Goal: Task Accomplishment & Management: Complete application form

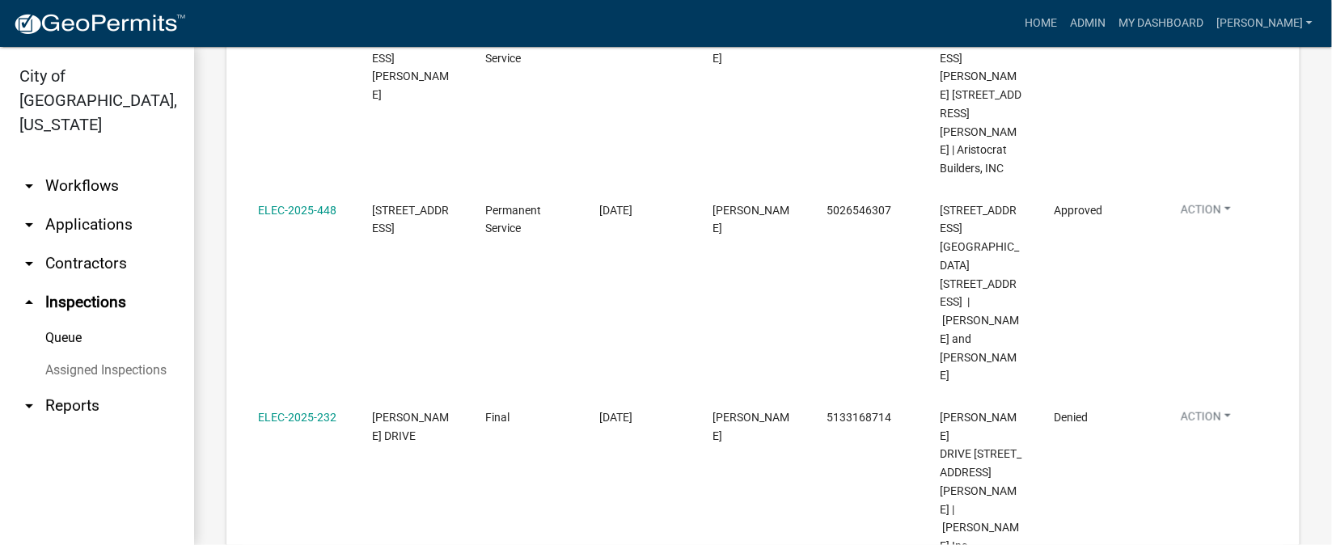
scroll to position [755, 0]
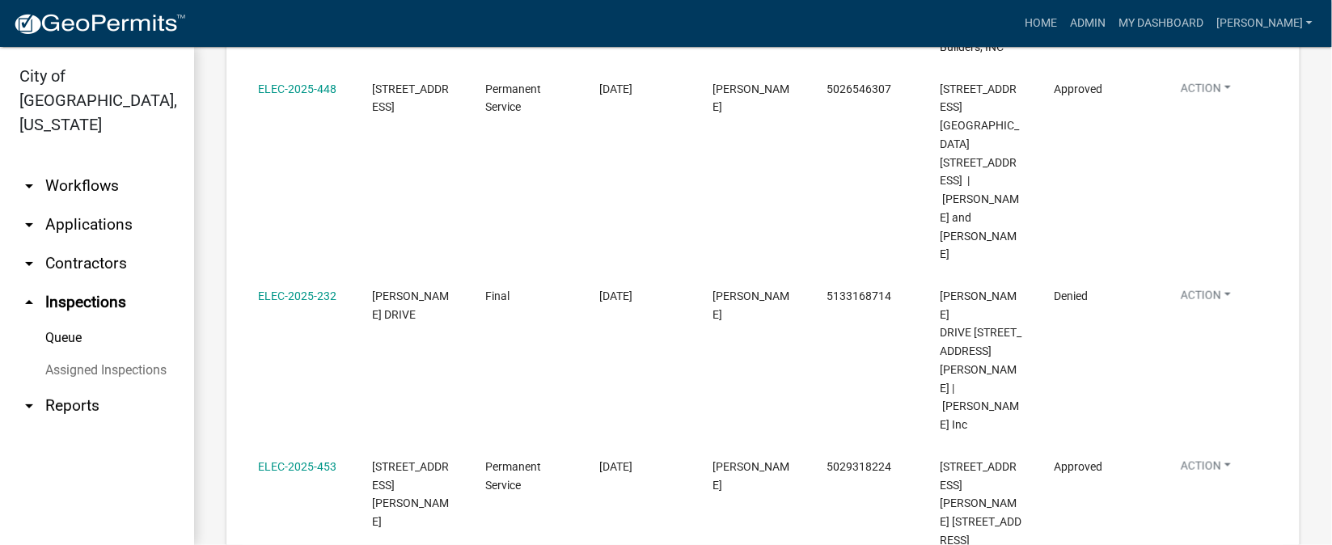
click at [1220, 498] on link "Complete Inspection" at bounding box center [1244, 499] width 155 height 39
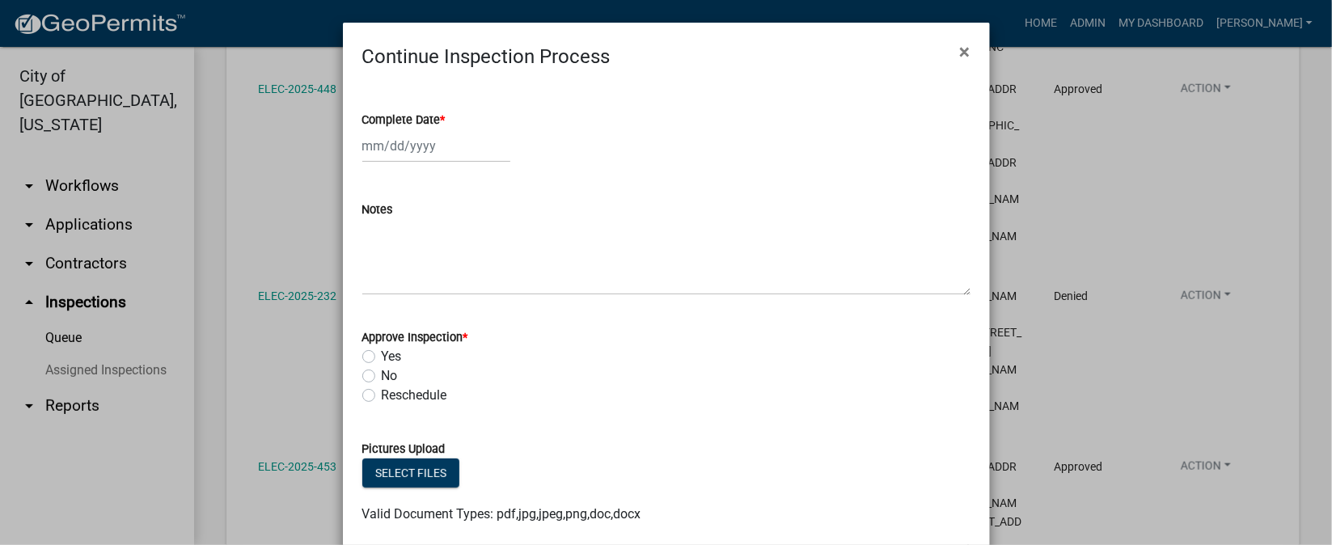
click at [441, 121] on span "*" at bounding box center [443, 120] width 5 height 14
click at [437, 129] on input "Complete Date *" at bounding box center [436, 145] width 148 height 33
select select "8"
select select "2025"
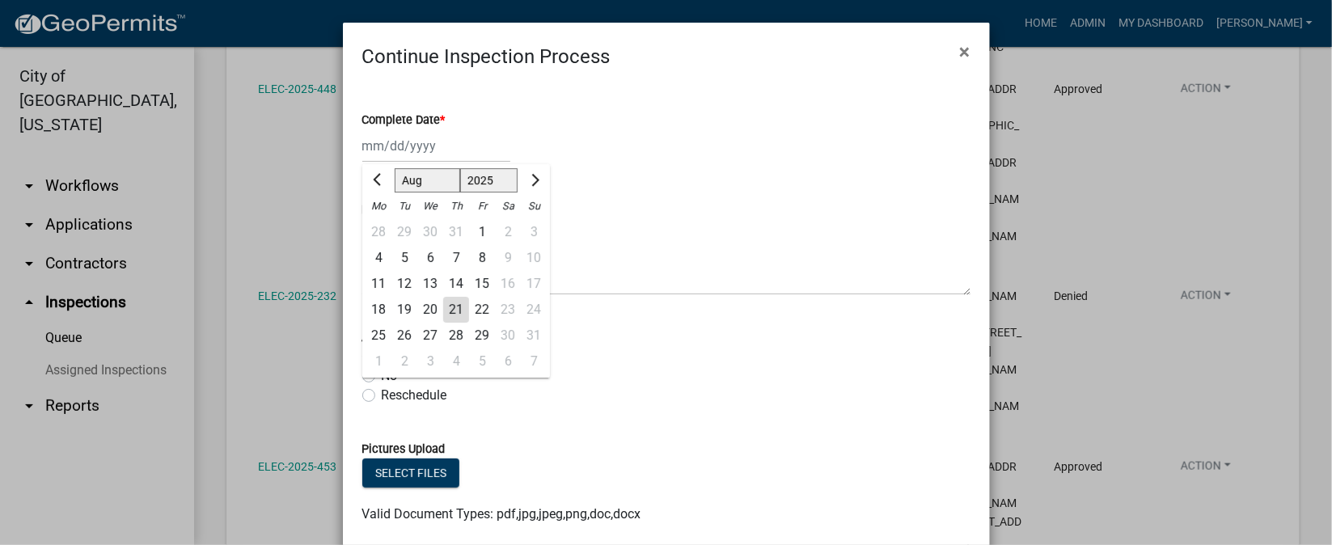
click at [446, 306] on div "21" at bounding box center [456, 310] width 26 height 26
type input "[DATE]"
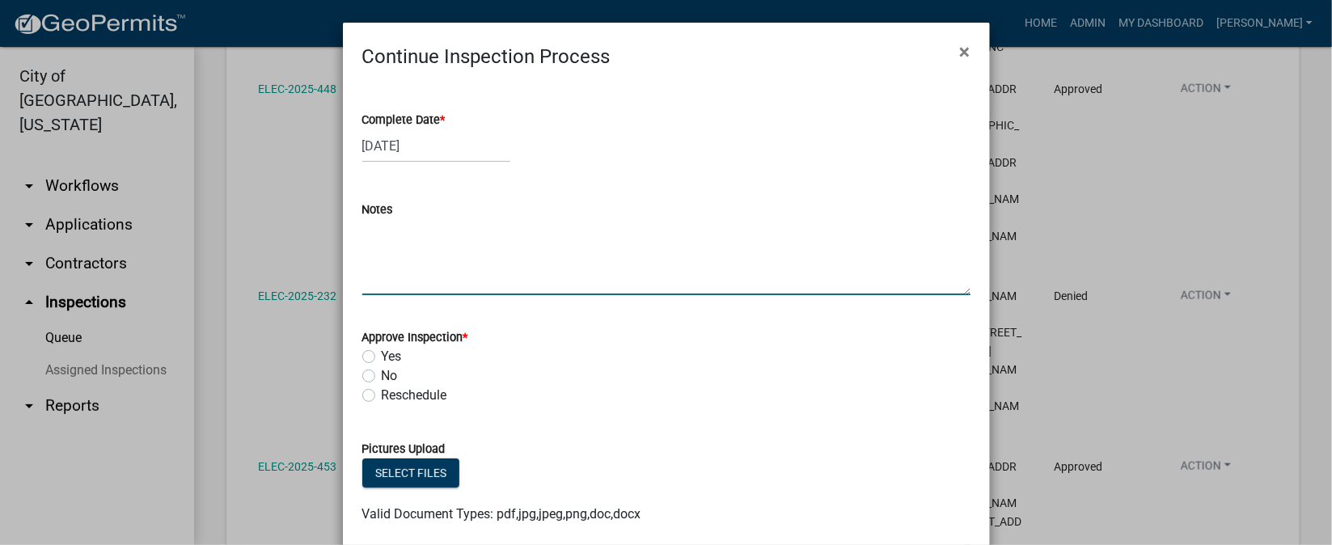
click at [385, 257] on textarea "Notes" at bounding box center [666, 257] width 608 height 76
type textarea "NEW BATHROOM."
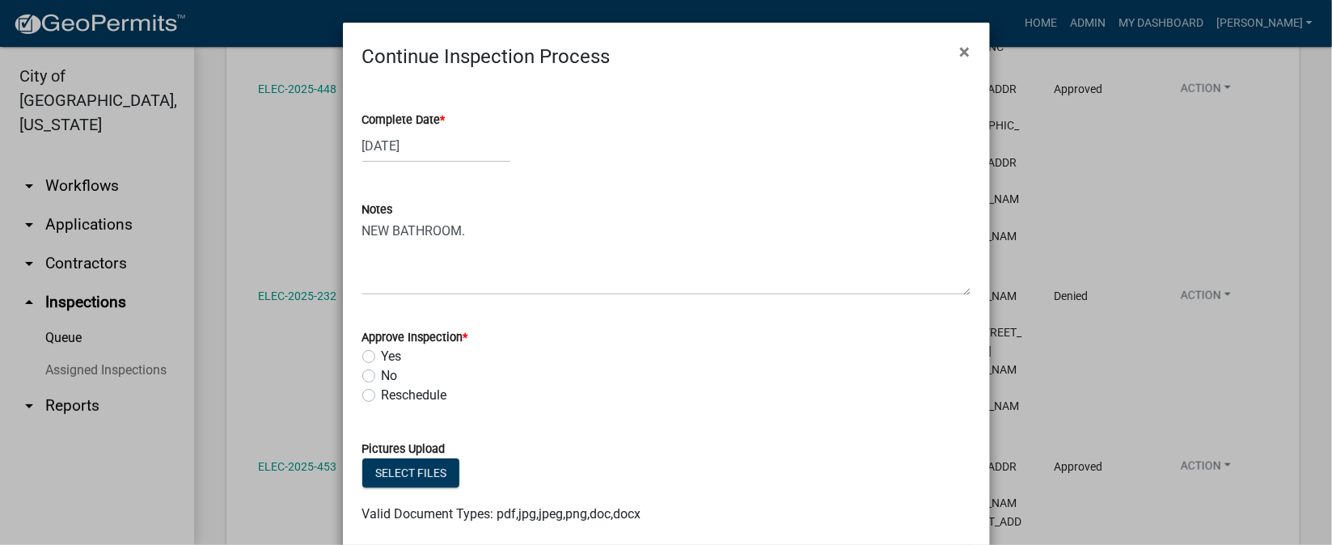
click at [382, 361] on label "Yes" at bounding box center [392, 356] width 20 height 19
click at [382, 357] on input "Yes" at bounding box center [387, 352] width 11 height 11
radio input "true"
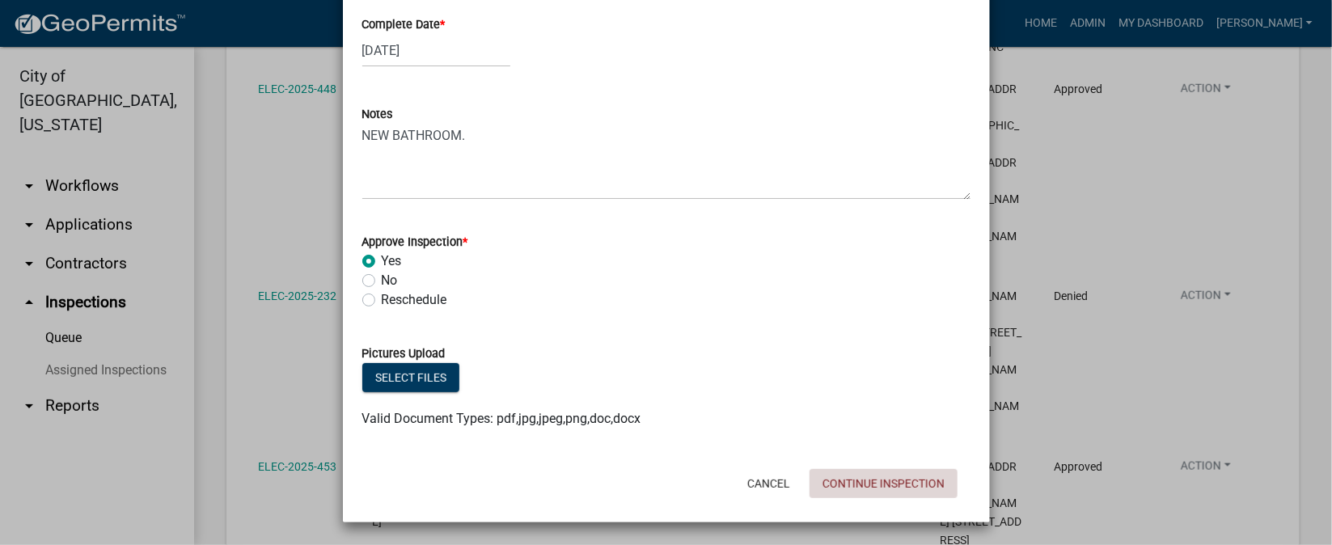
click at [833, 481] on button "Continue Inspection" at bounding box center [884, 483] width 148 height 29
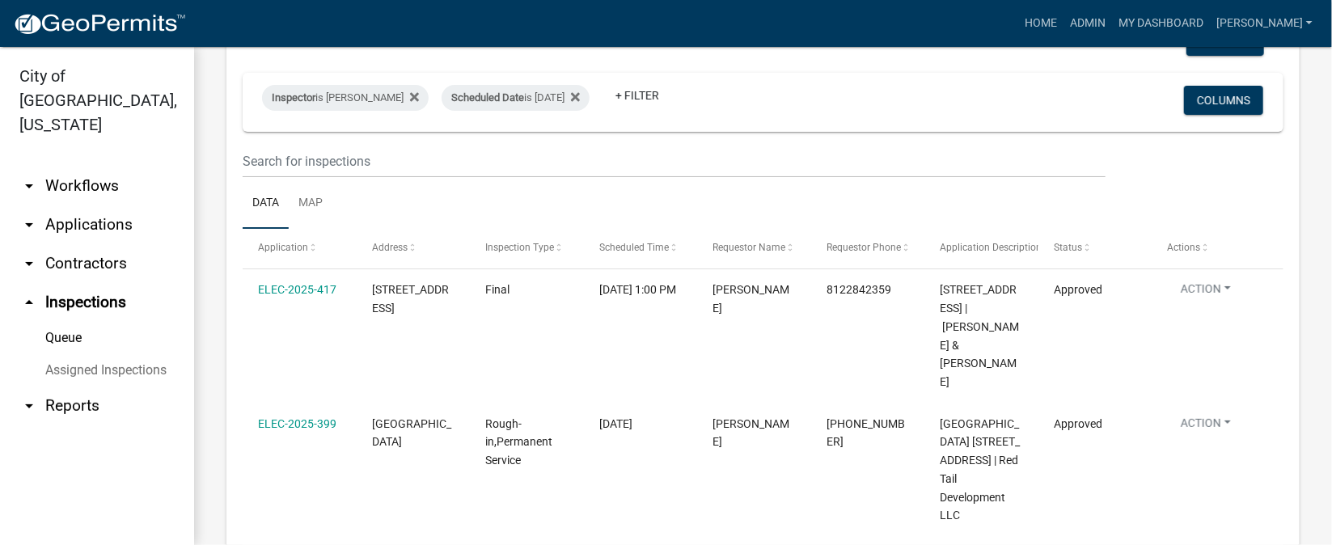
scroll to position [0, 0]
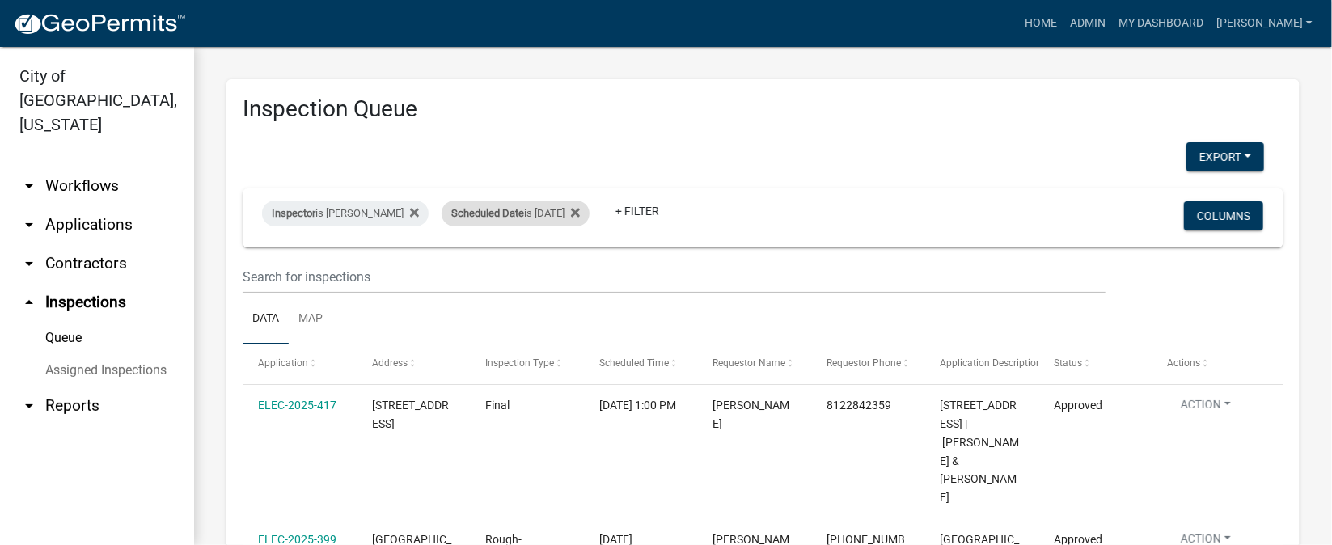
click at [569, 209] on div "Scheduled Date is [DATE]" at bounding box center [516, 214] width 148 height 26
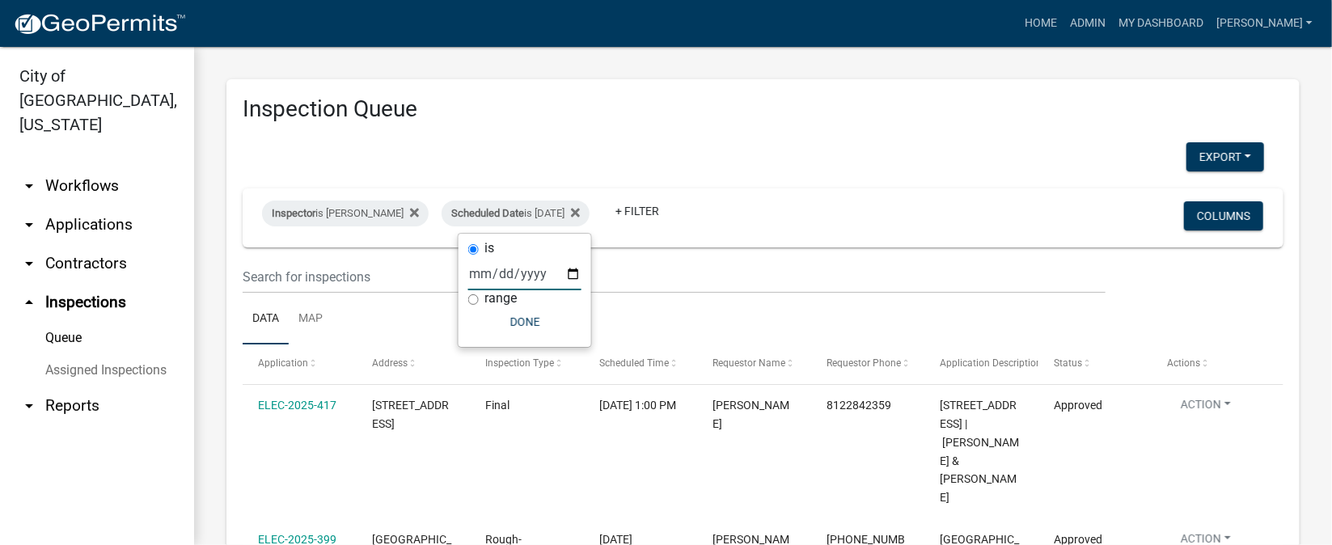
click at [573, 270] on input "[DATE]" at bounding box center [524, 273] width 113 height 33
type input "[DATE]"
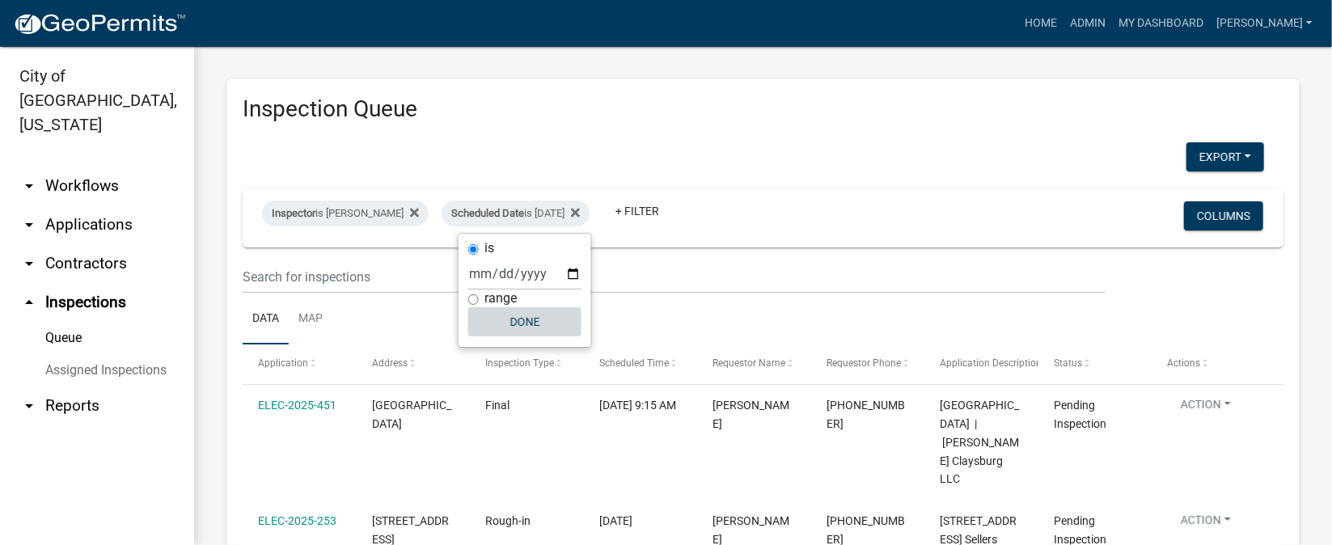
click at [526, 323] on button "Done" at bounding box center [524, 321] width 113 height 29
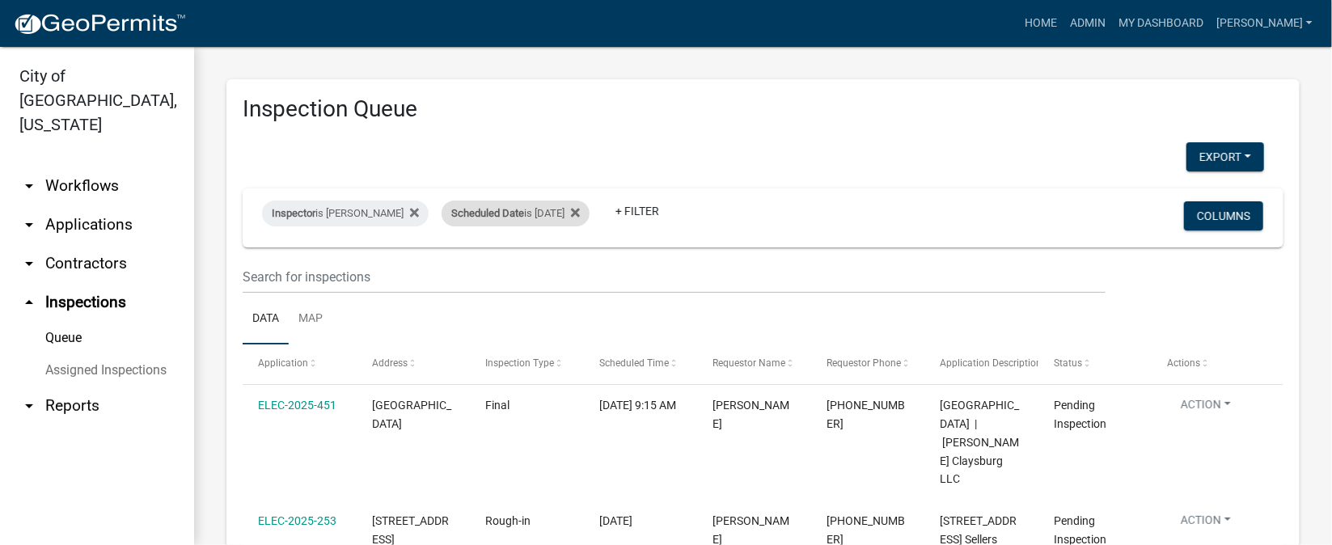
click at [572, 205] on div "Scheduled Date is 08/22/2025" at bounding box center [516, 214] width 148 height 26
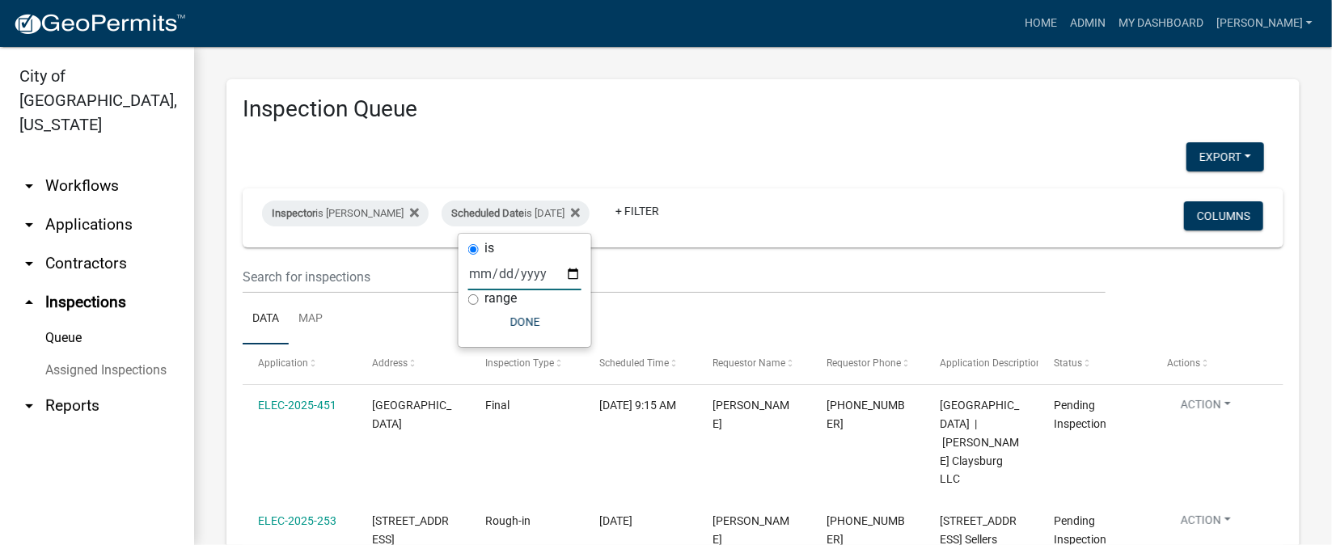
click at [568, 273] on input "[DATE]" at bounding box center [524, 273] width 113 height 33
type input "[DATE]"
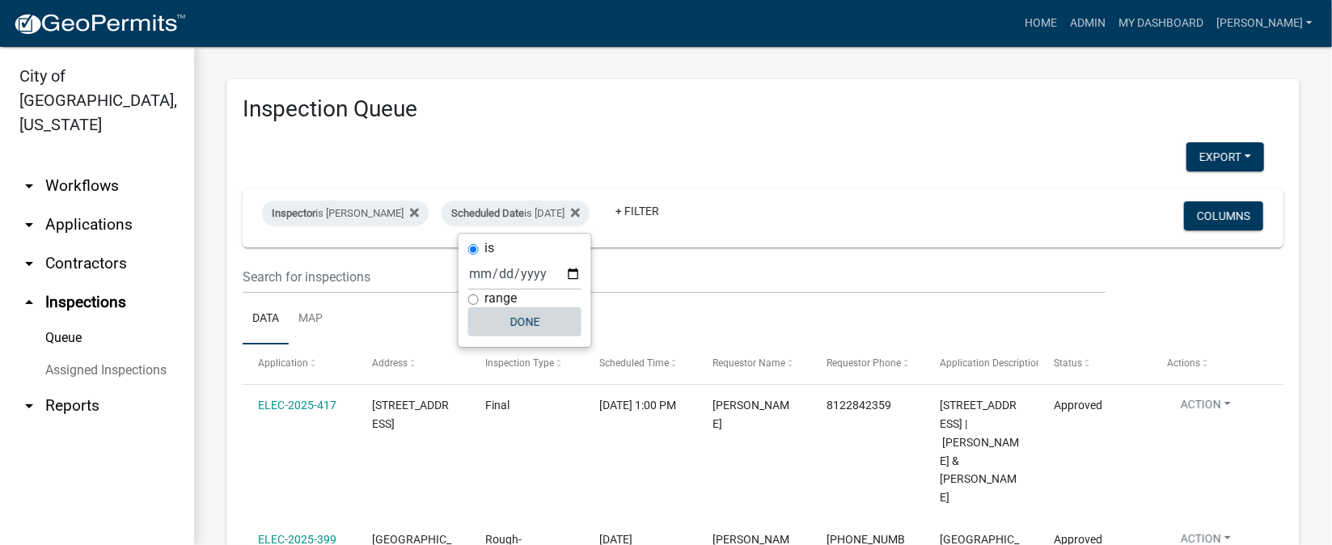
click at [515, 321] on button "Done" at bounding box center [524, 321] width 113 height 29
click at [64, 205] on link "arrow_drop_down Applications" at bounding box center [97, 224] width 194 height 39
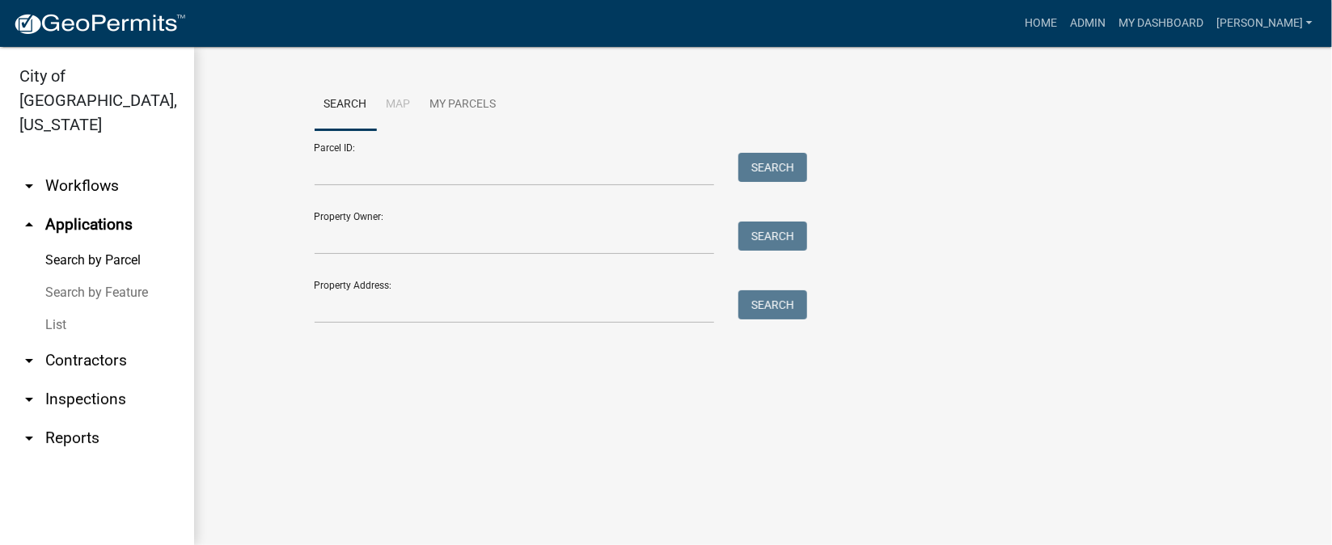
click at [56, 309] on link "List" at bounding box center [97, 325] width 194 height 32
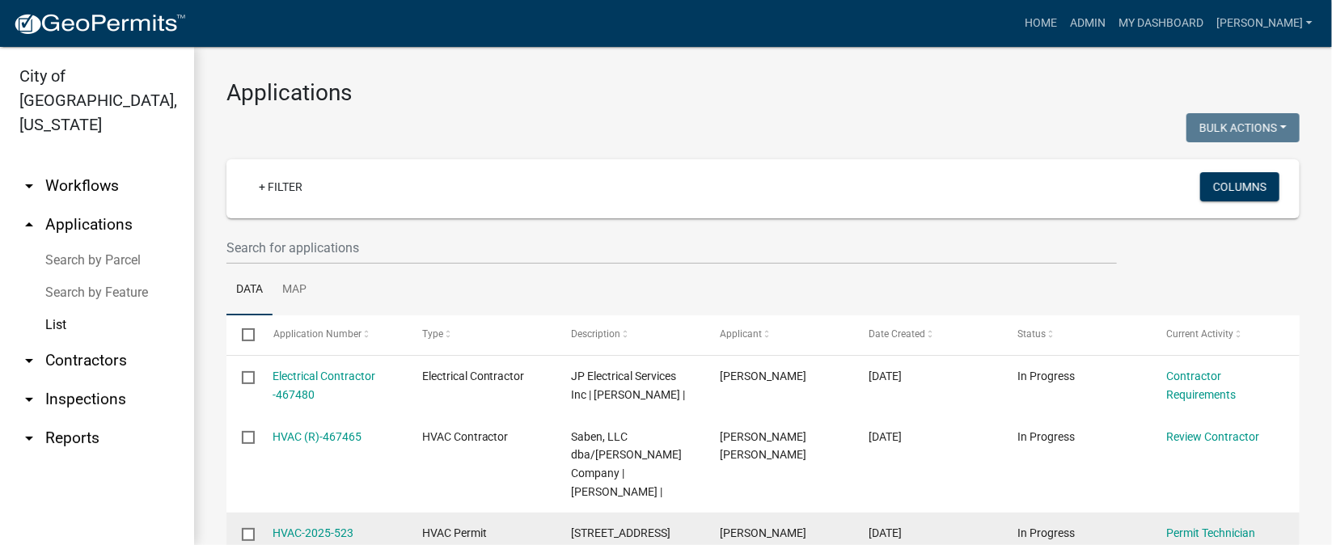
scroll to position [120, 0]
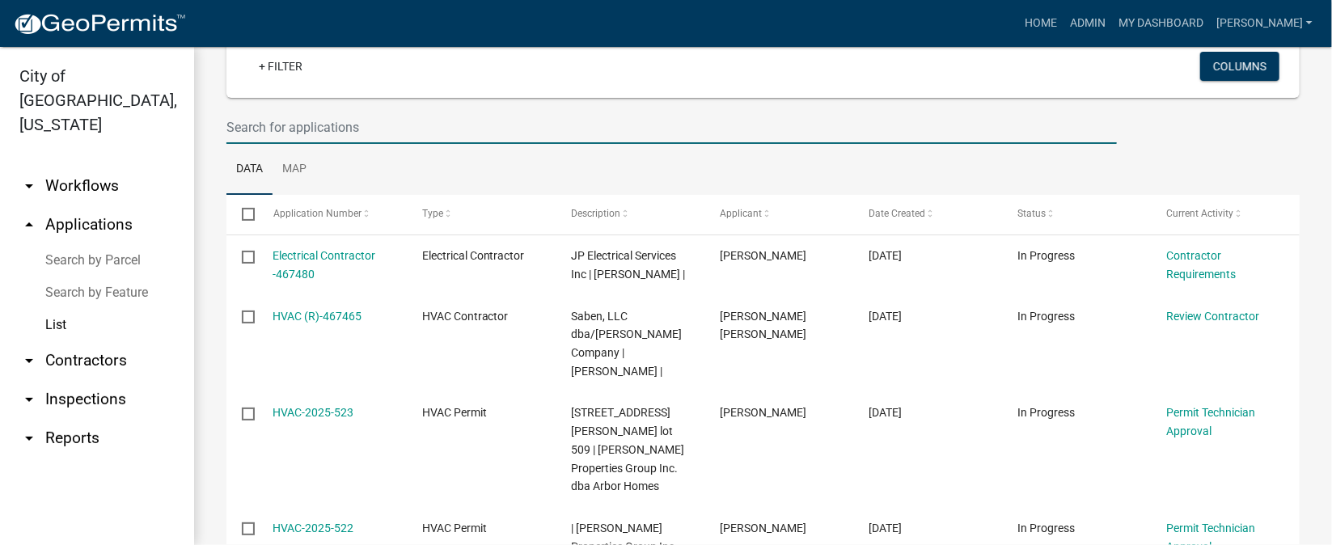
click at [243, 122] on input "text" at bounding box center [671, 127] width 890 height 33
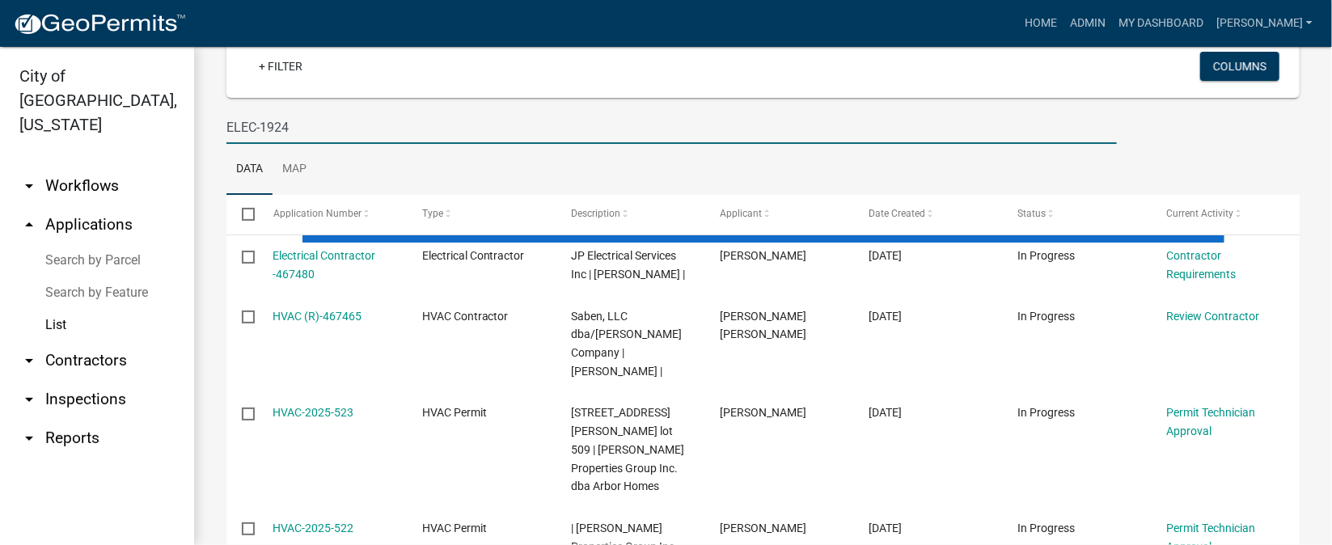
type input "ELEC-1924"
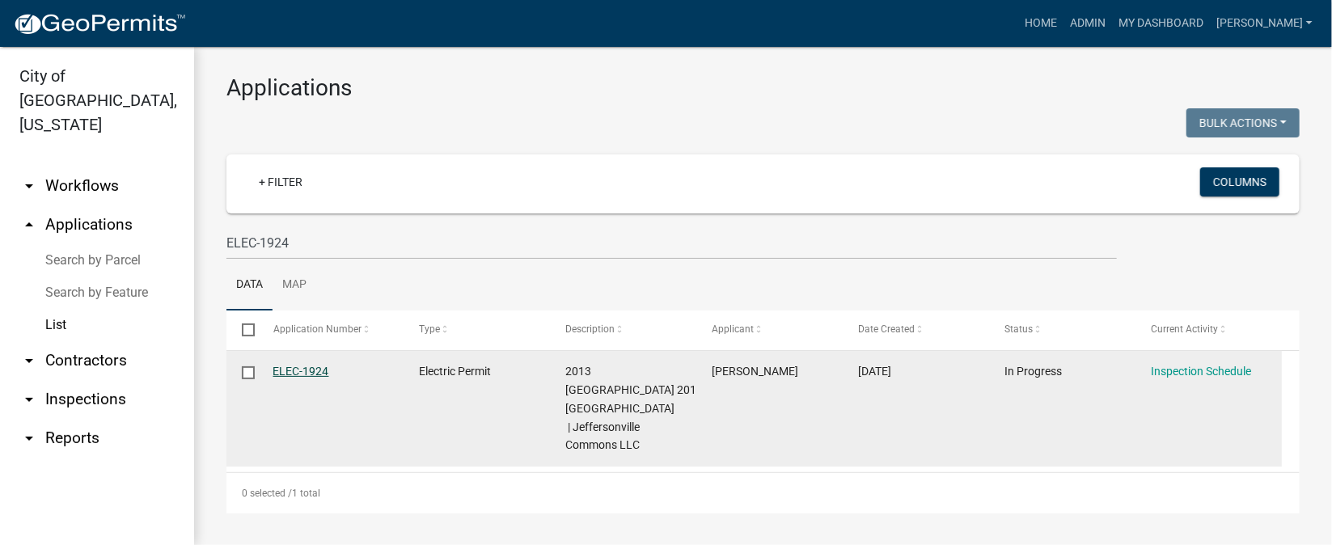
click at [309, 365] on link "ELEC-1924" at bounding box center [301, 371] width 56 height 13
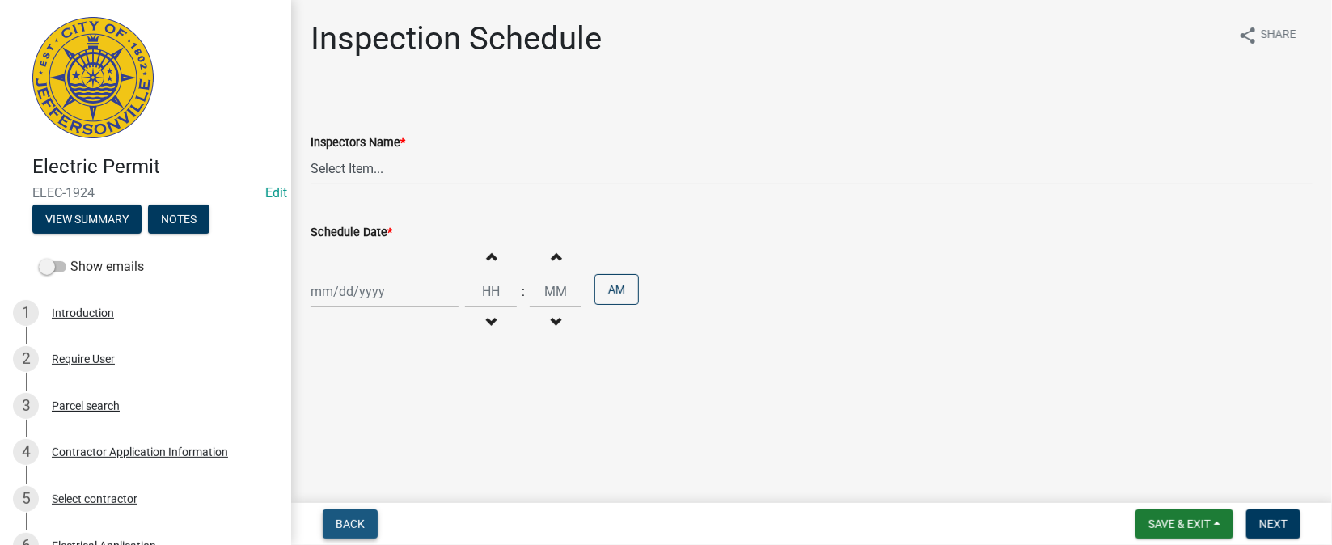
click at [353, 520] on span "Back" at bounding box center [350, 524] width 29 height 13
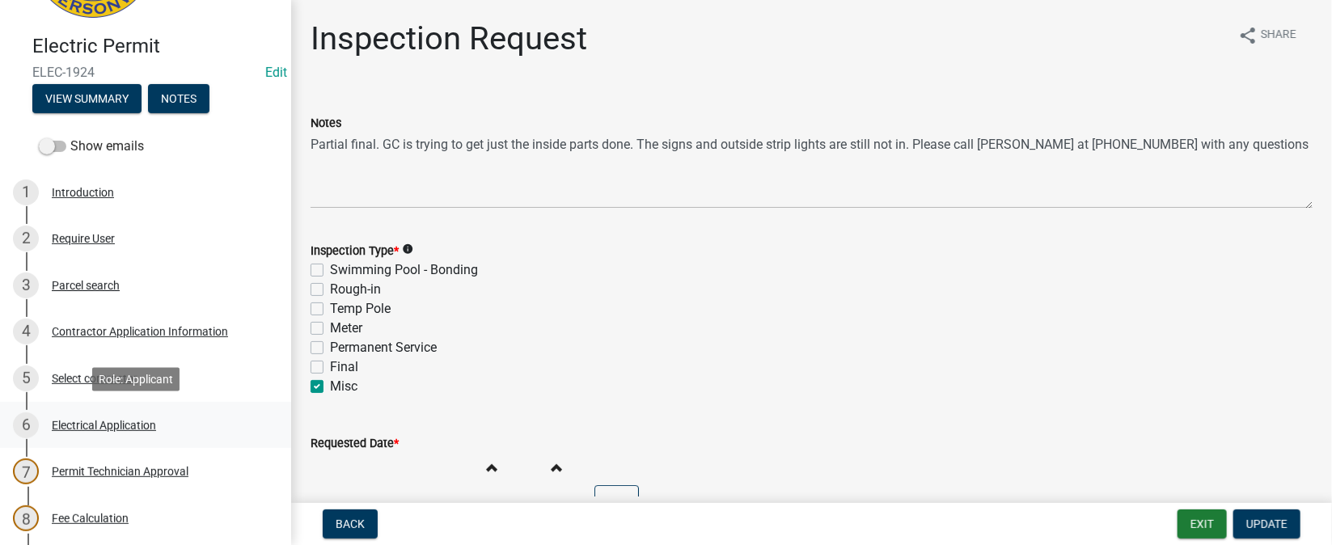
scroll to position [363, 0]
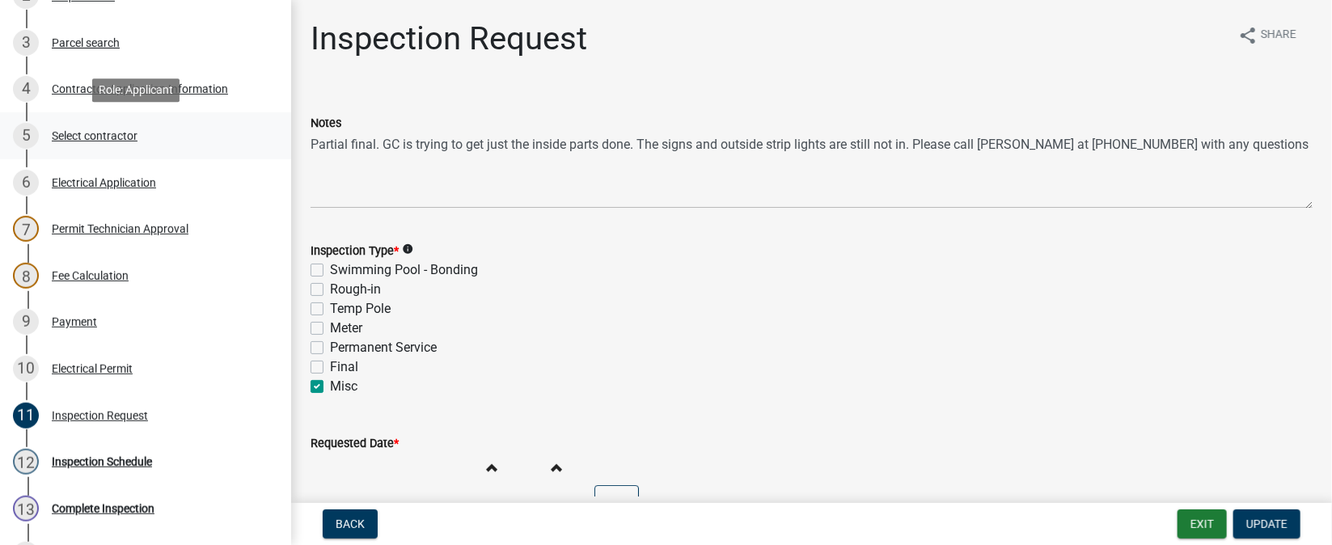
click at [94, 133] on div "Select contractor" at bounding box center [95, 135] width 86 height 11
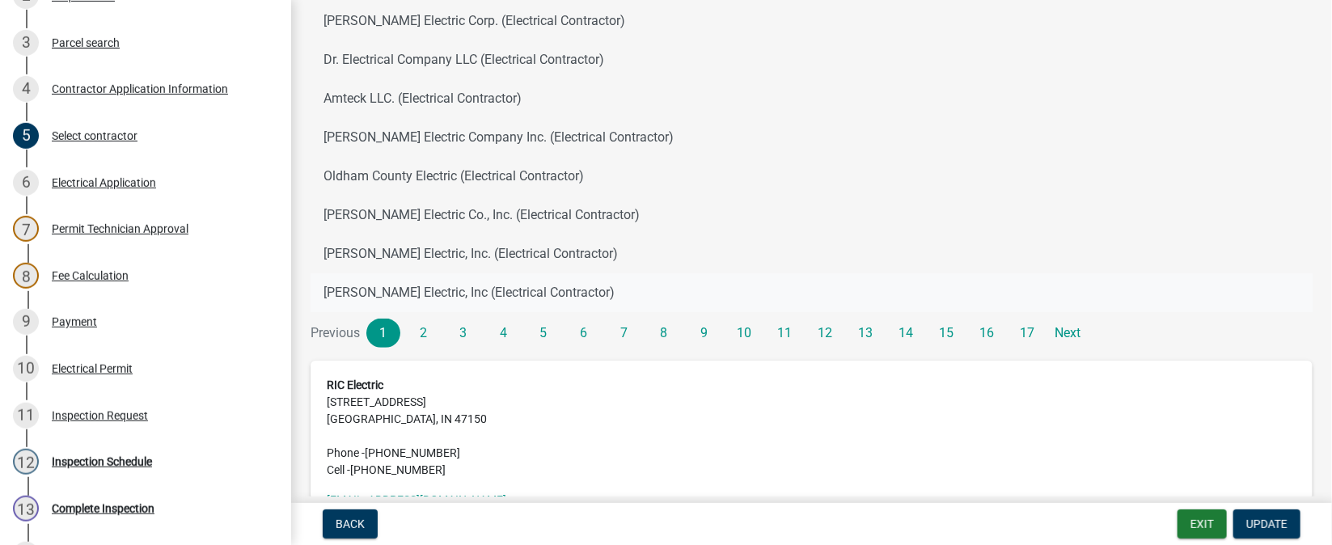
scroll to position [358, 0]
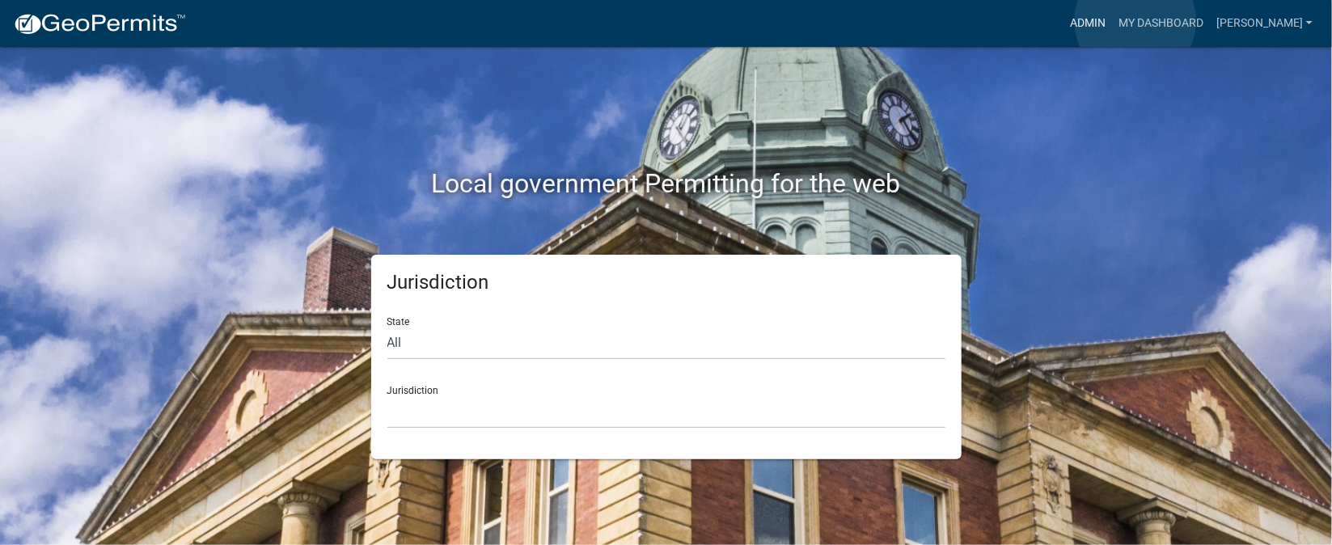
click at [1112, 21] on link "Admin" at bounding box center [1087, 23] width 49 height 31
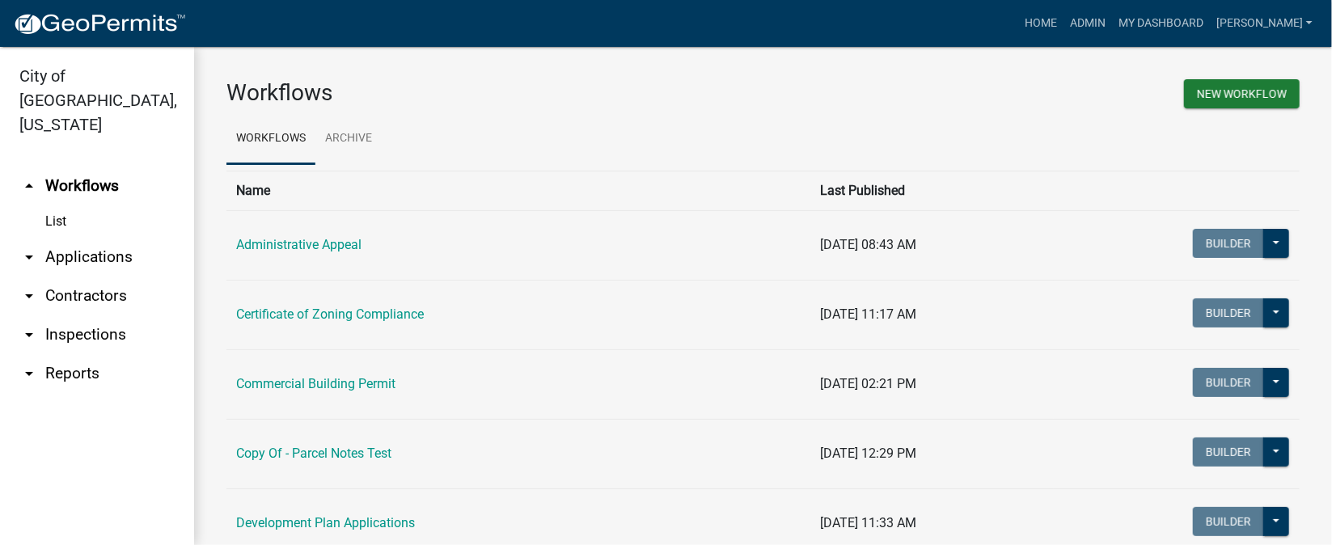
click at [78, 316] on link "arrow_drop_down Inspections" at bounding box center [97, 334] width 194 height 39
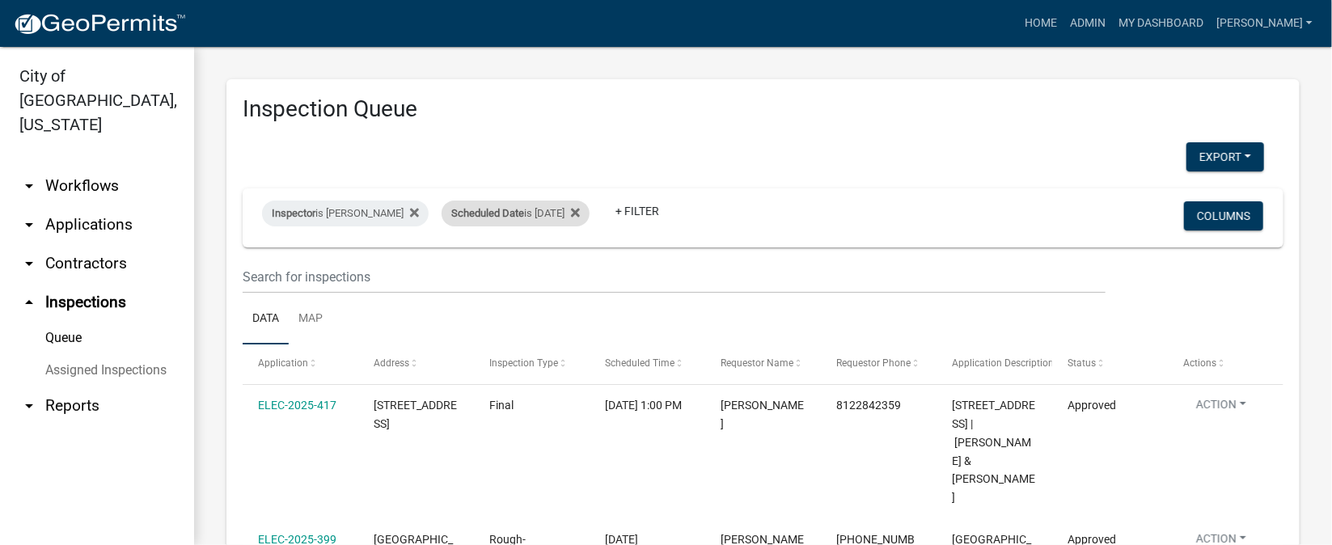
click at [526, 209] on div "Scheduled Date is [DATE]" at bounding box center [516, 214] width 148 height 26
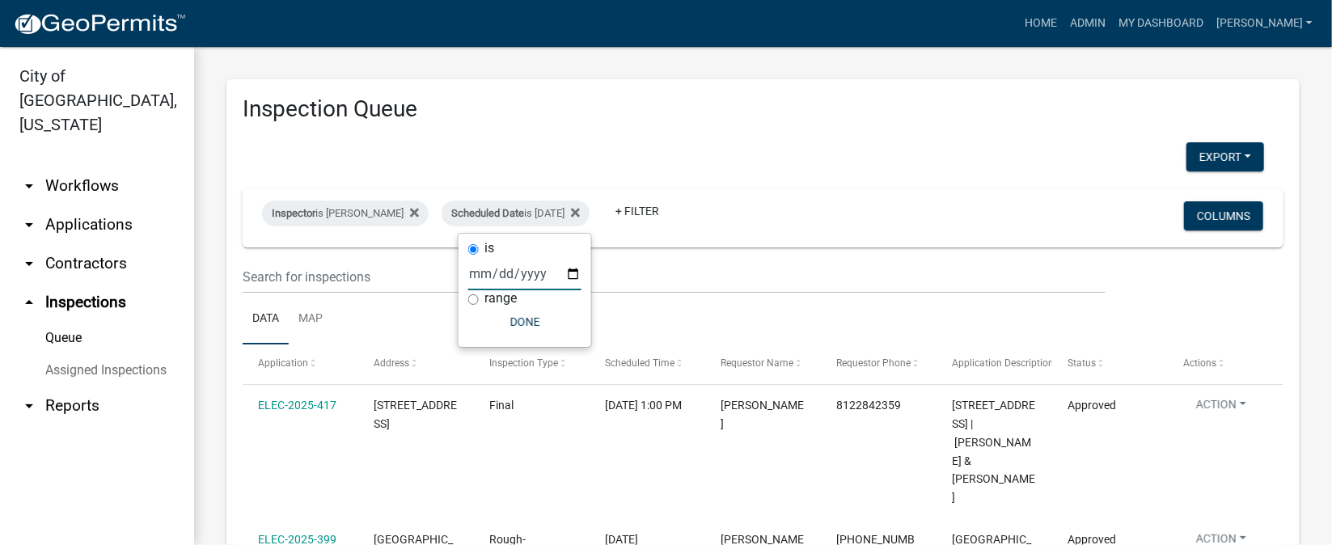
click at [575, 274] on input "[DATE]" at bounding box center [524, 273] width 113 height 33
type input "[DATE]"
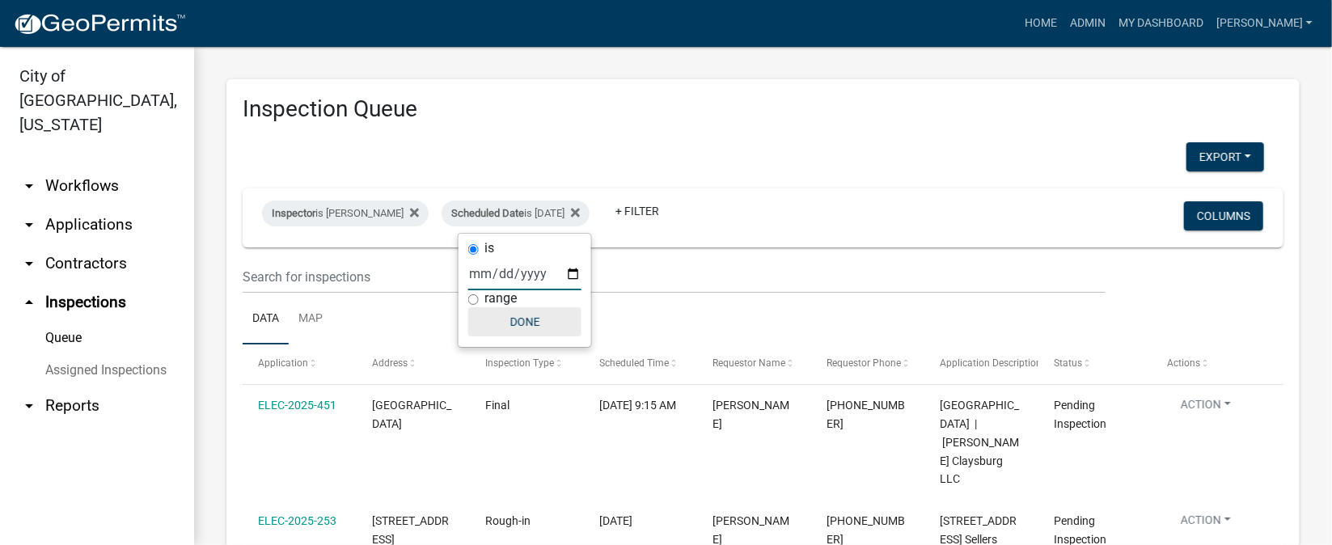
click at [529, 316] on button "Done" at bounding box center [524, 321] width 113 height 29
